Goal: Find specific page/section: Find specific page/section

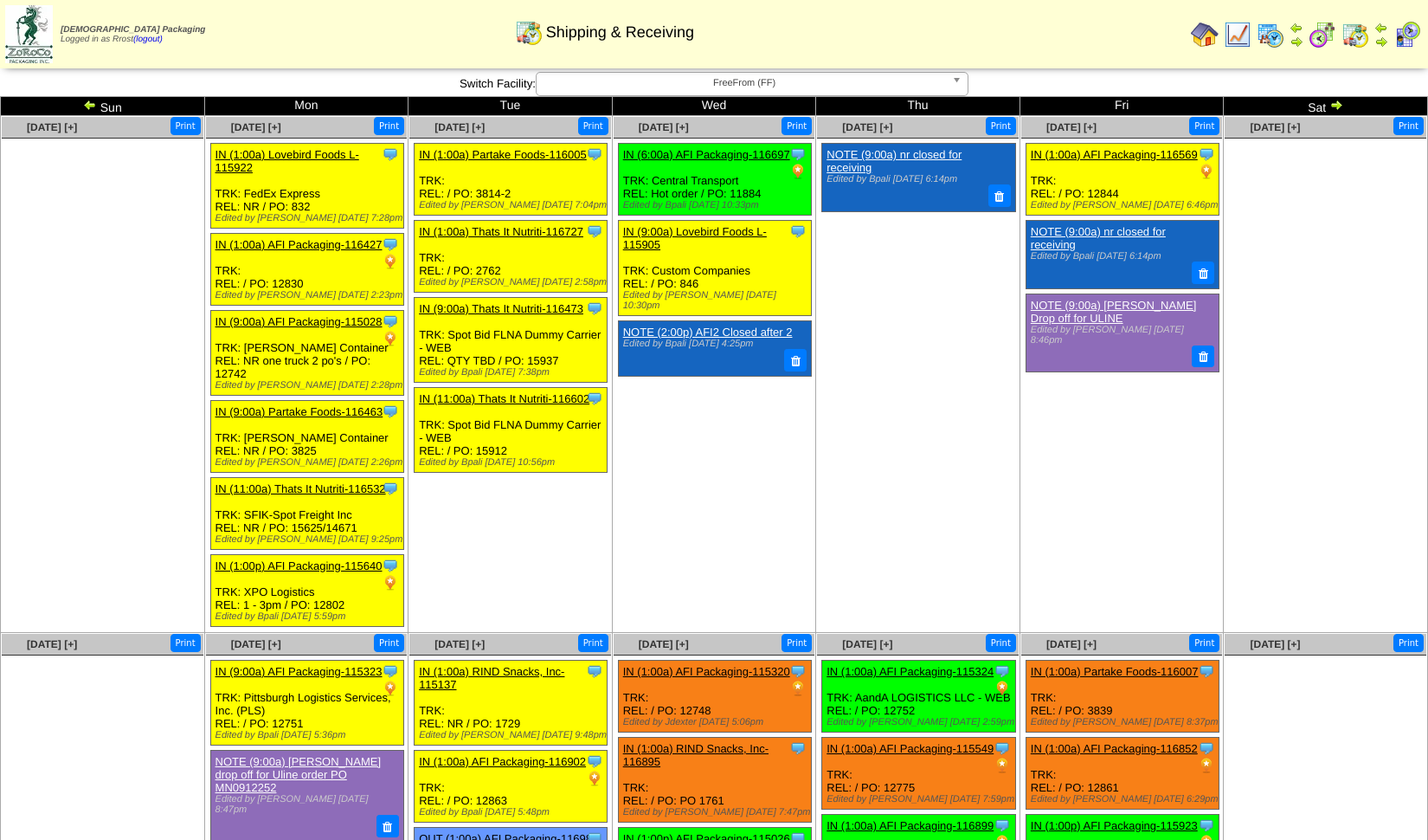
click at [89, 109] on img at bounding box center [89, 104] width 14 height 14
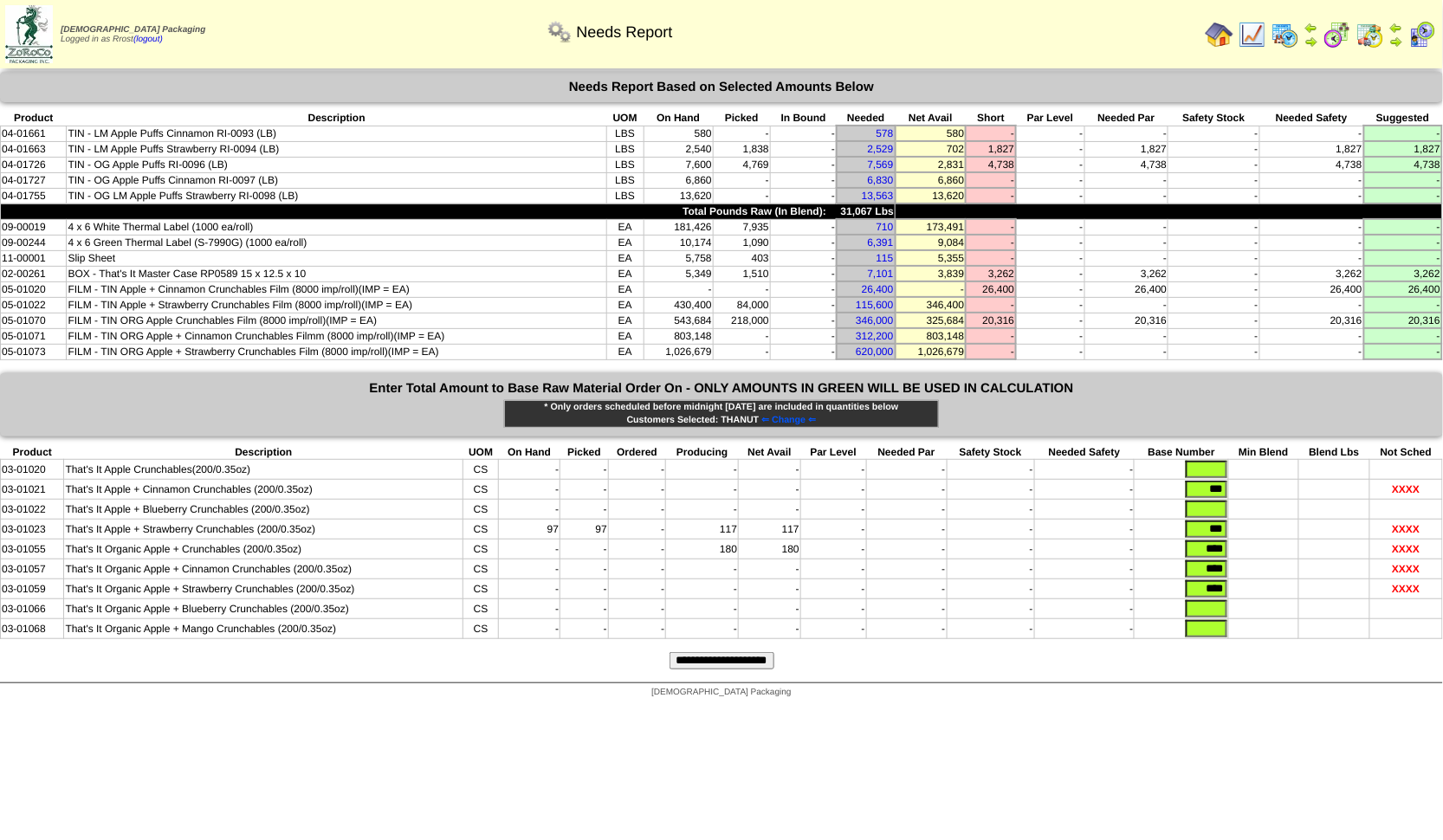
click at [841, 39] on div "Needs Report" at bounding box center [608, 26] width 828 height 47
